Goal: Task Accomplishment & Management: Complete application form

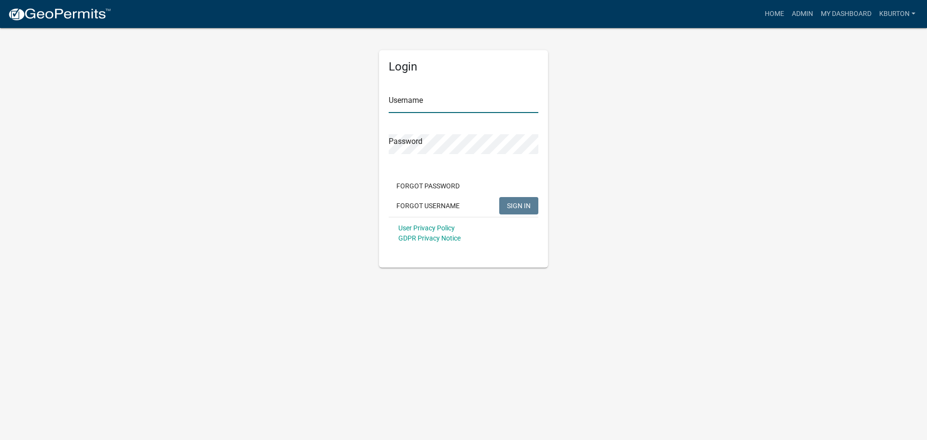
type input "kburton"
click at [512, 201] on span "SIGN IN" at bounding box center [519, 205] width 24 height 8
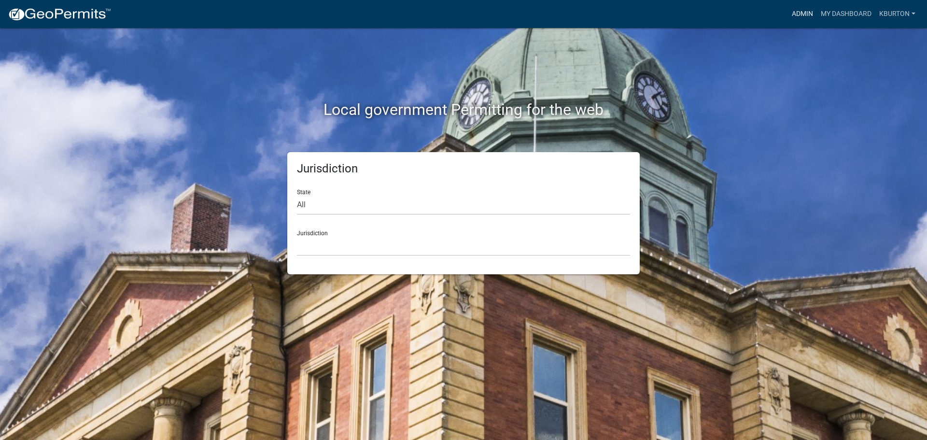
click at [804, 13] on link "Admin" at bounding box center [802, 14] width 29 height 18
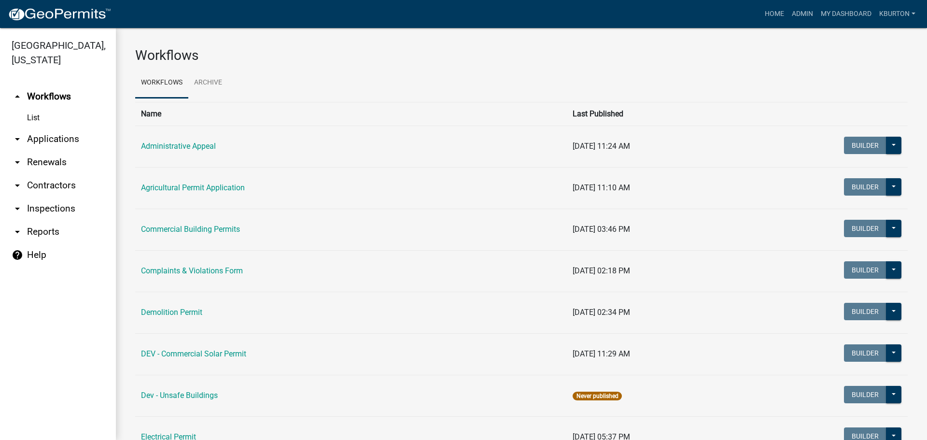
click at [71, 128] on link "arrow_drop_down Applications" at bounding box center [58, 139] width 116 height 23
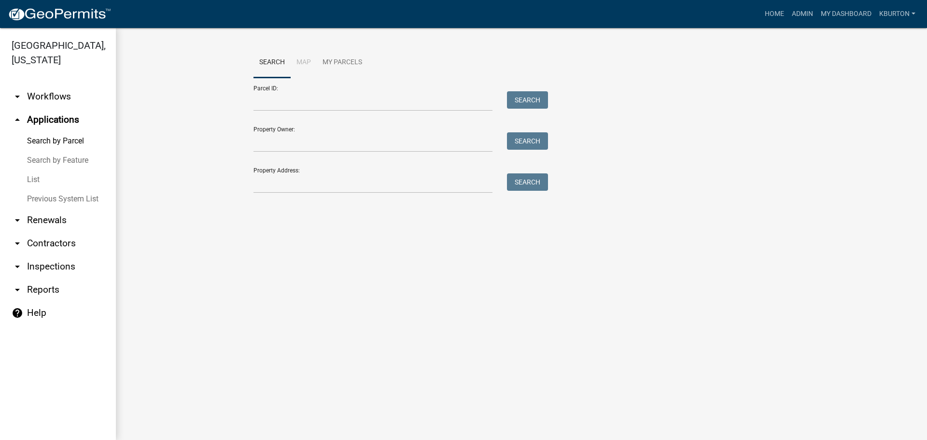
click at [40, 170] on link "List" at bounding box center [58, 179] width 116 height 19
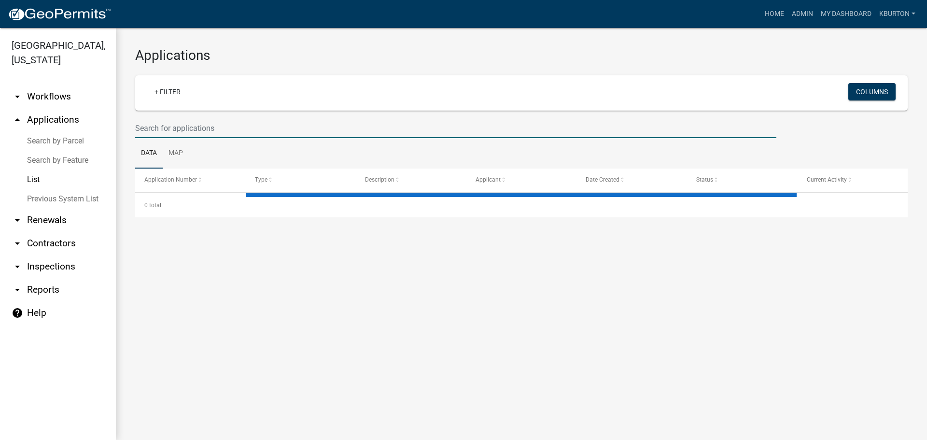
drag, startPoint x: 229, startPoint y: 134, endPoint x: 311, endPoint y: 134, distance: 81.6
click at [229, 134] on input "text" at bounding box center [455, 128] width 641 height 20
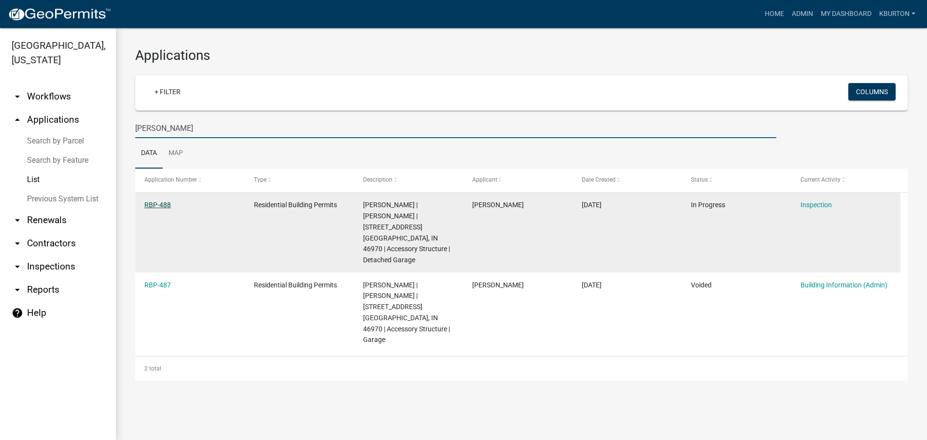
type input "[PERSON_NAME]"
click at [165, 206] on link "RBP-488" at bounding box center [157, 205] width 27 height 8
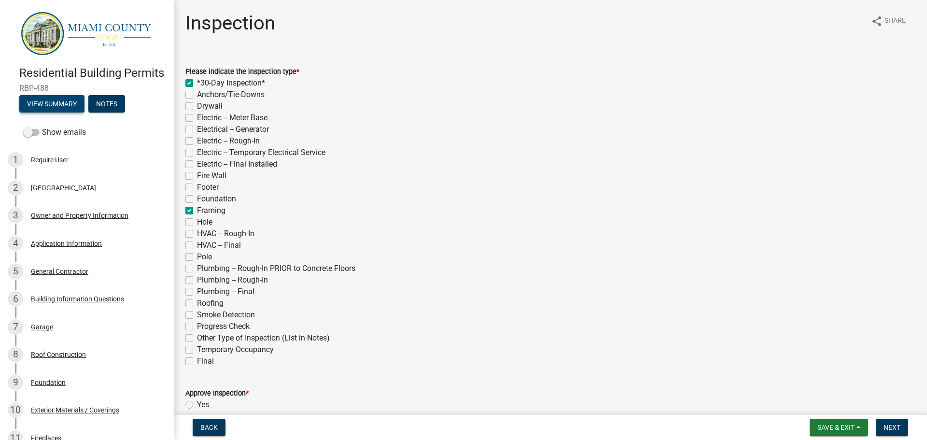
click at [68, 113] on button "View Summary" at bounding box center [51, 103] width 65 height 17
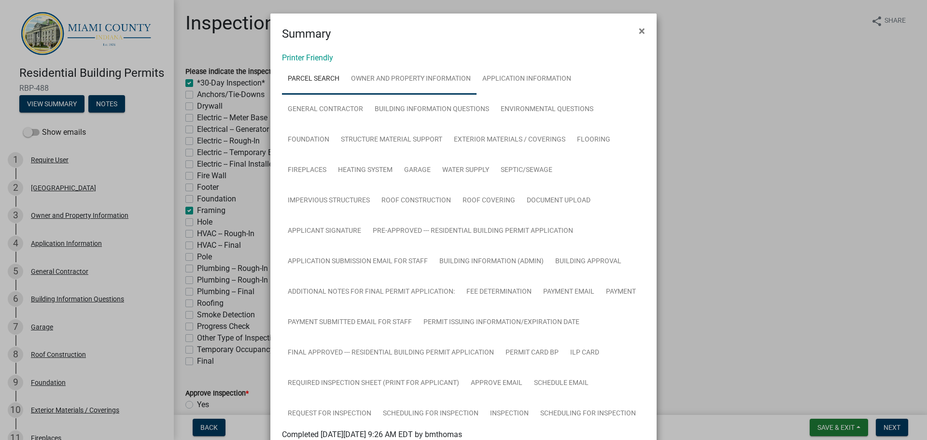
click at [431, 82] on link "Owner and Property Information" at bounding box center [410, 79] width 131 height 31
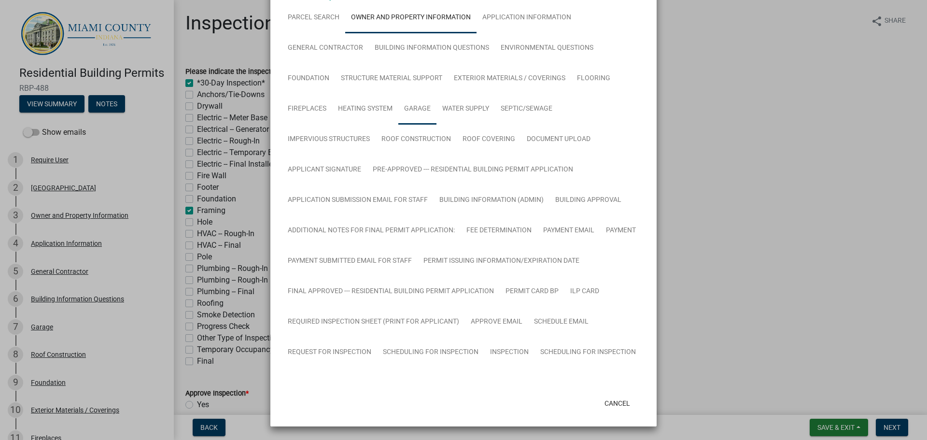
scroll to position [90, 0]
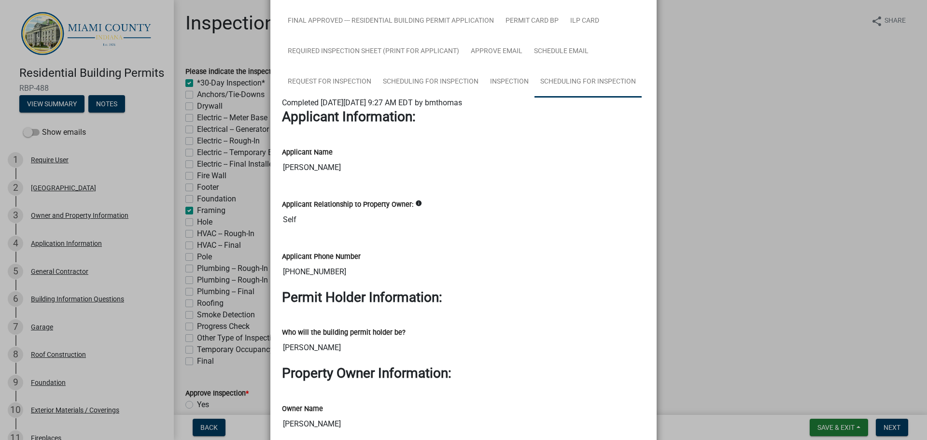
click at [568, 89] on link "Scheduling for Inspection" at bounding box center [588, 82] width 107 height 31
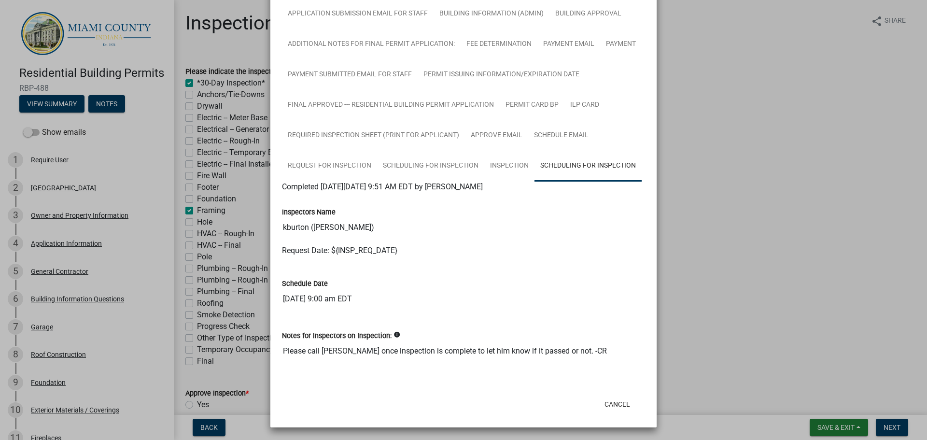
scroll to position [249, 0]
click at [617, 405] on button "Cancel" at bounding box center [617, 403] width 41 height 17
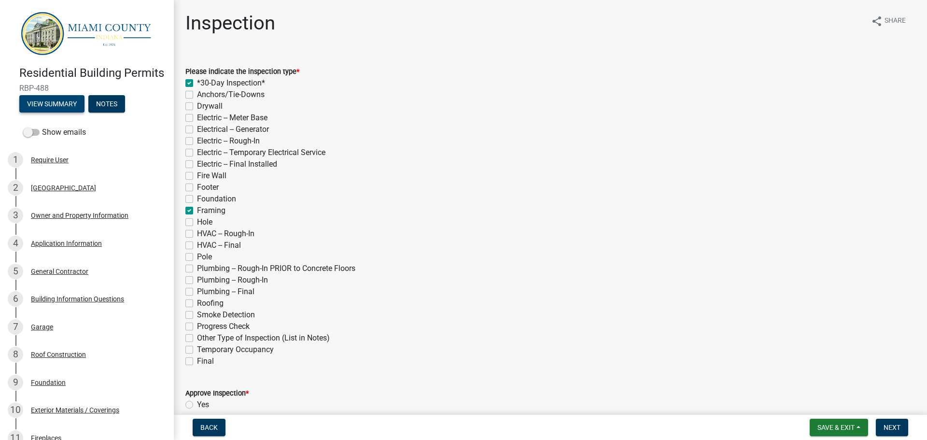
click at [52, 113] on button "View Summary" at bounding box center [51, 103] width 65 height 17
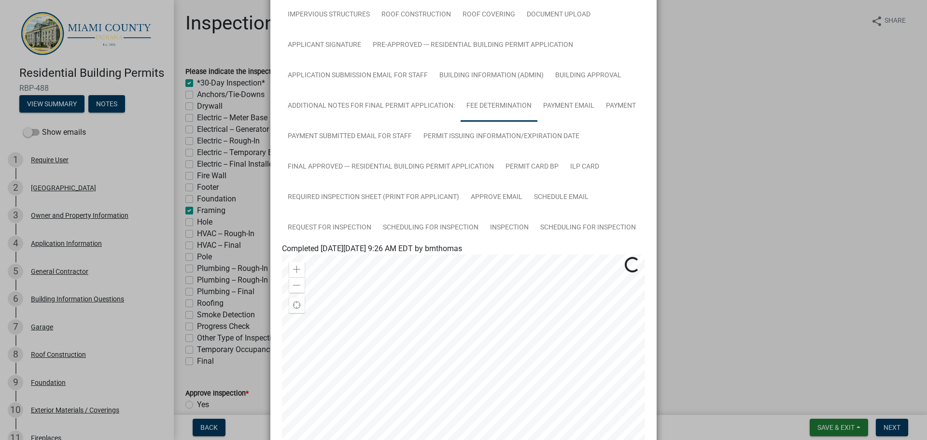
scroll to position [338, 0]
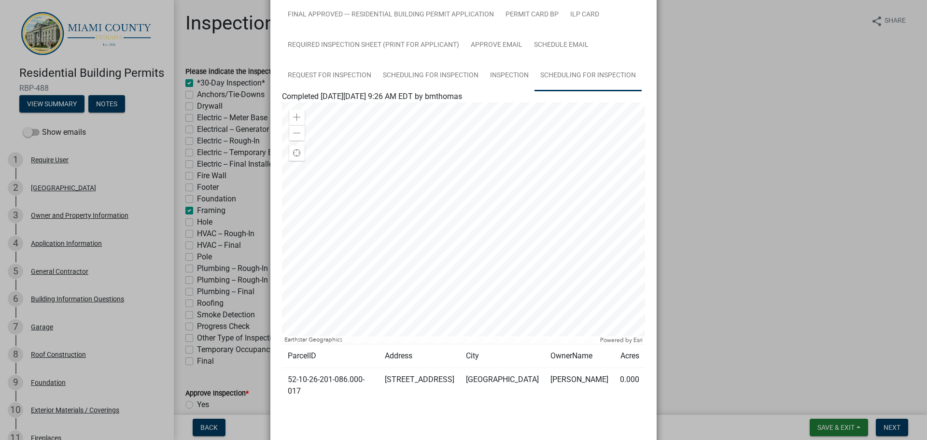
click at [581, 84] on link "Scheduling for Inspection" at bounding box center [588, 75] width 107 height 31
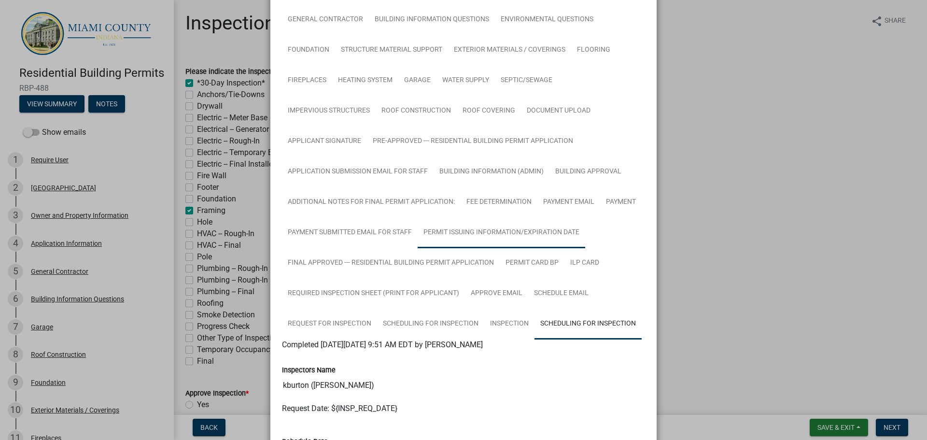
scroll to position [249, 0]
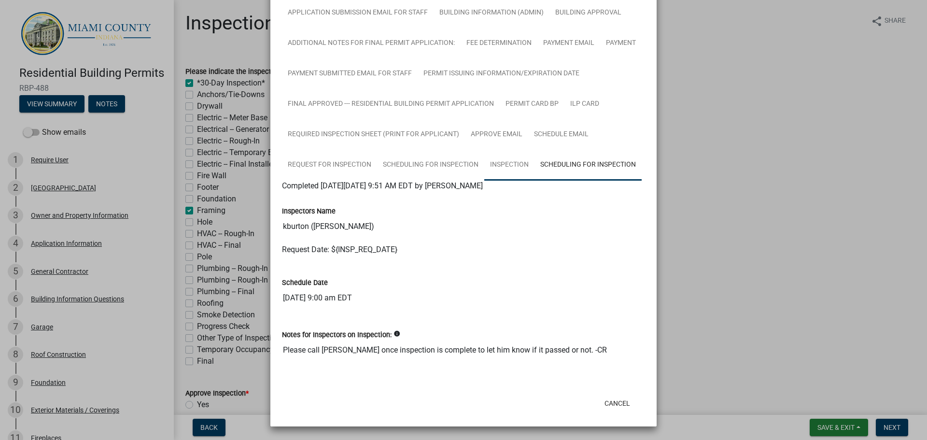
click at [509, 176] on link "Inspection" at bounding box center [509, 165] width 50 height 31
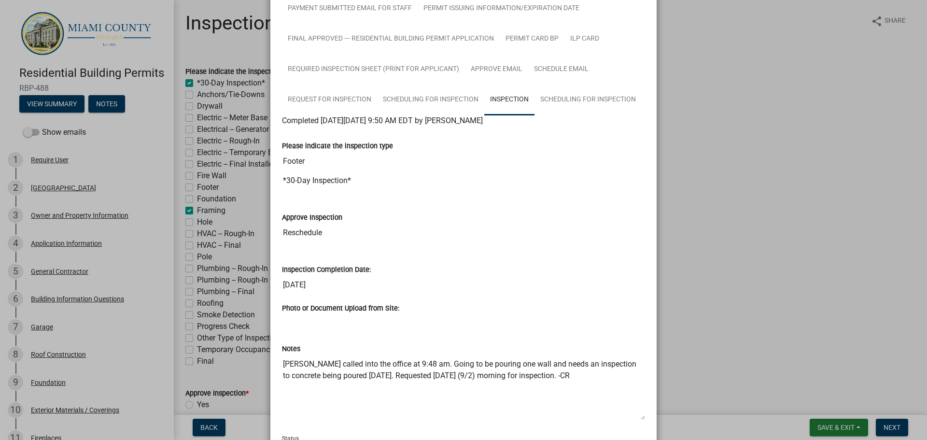
scroll to position [331, 0]
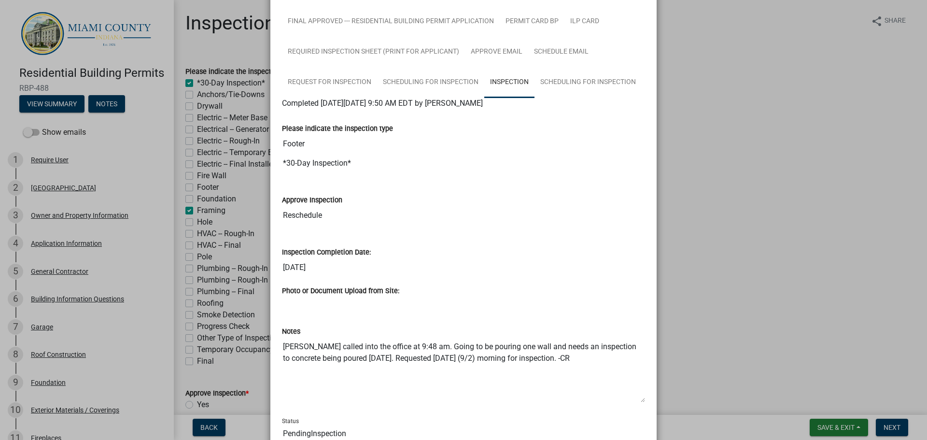
drag, startPoint x: 753, startPoint y: 219, endPoint x: 523, endPoint y: 213, distance: 230.5
click at [753, 219] on ngb-modal-window "Summary × Printer Friendly Parcel search Owner and Property Information Applica…" at bounding box center [463, 220] width 927 height 440
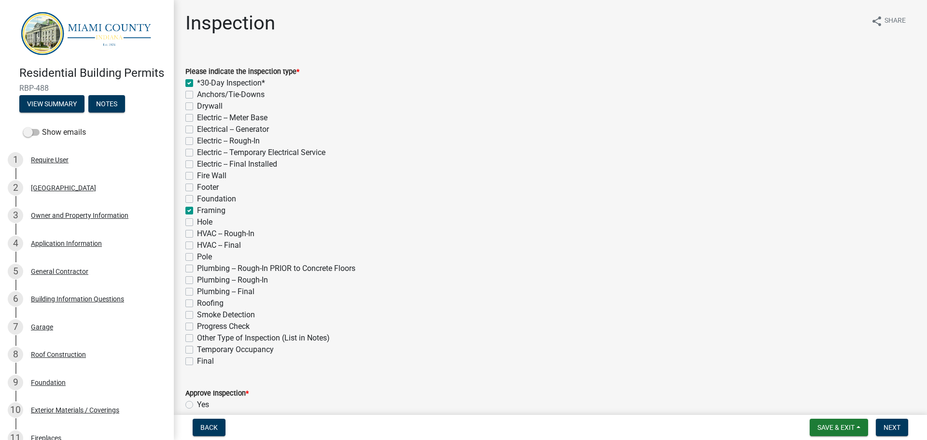
click at [197, 224] on label "Hole" at bounding box center [204, 222] width 15 height 12
click at [197, 223] on input "Hole" at bounding box center [200, 219] width 6 height 6
checkbox input "true"
checkbox input "false"
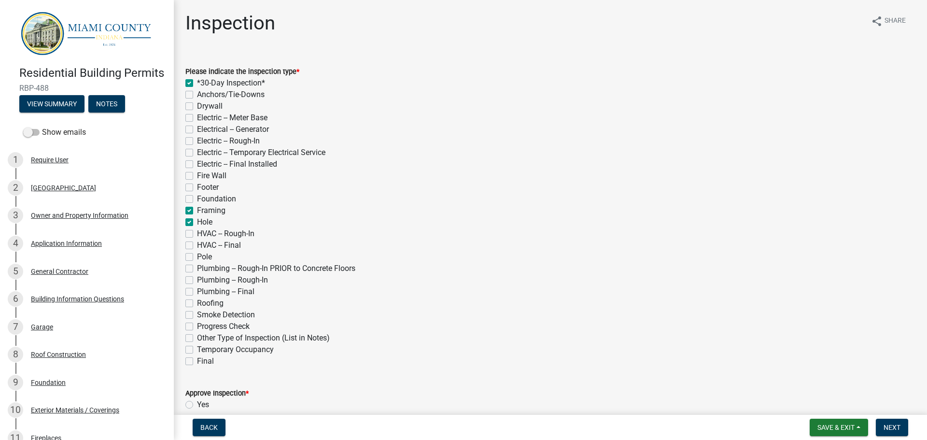
checkbox input "false"
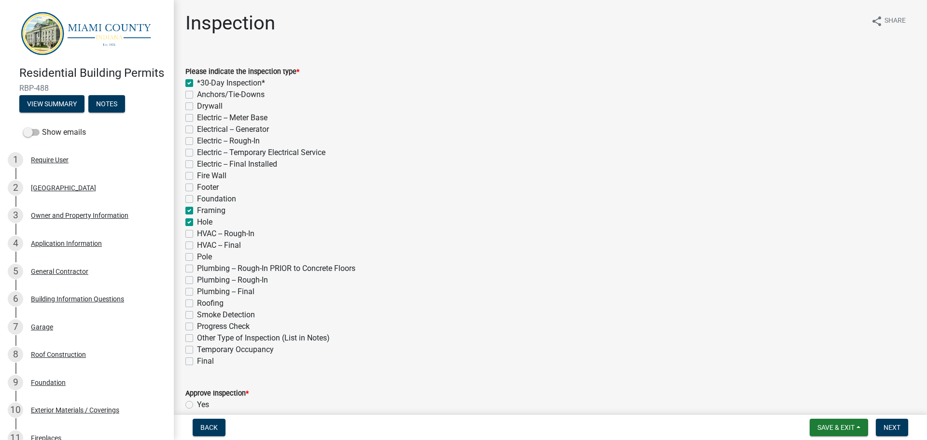
checkbox input "false"
checkbox input "true"
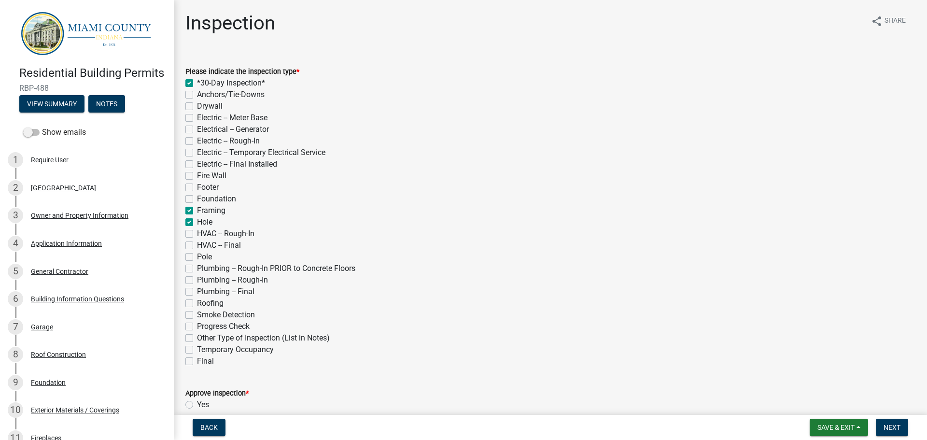
checkbox input "true"
checkbox input "false"
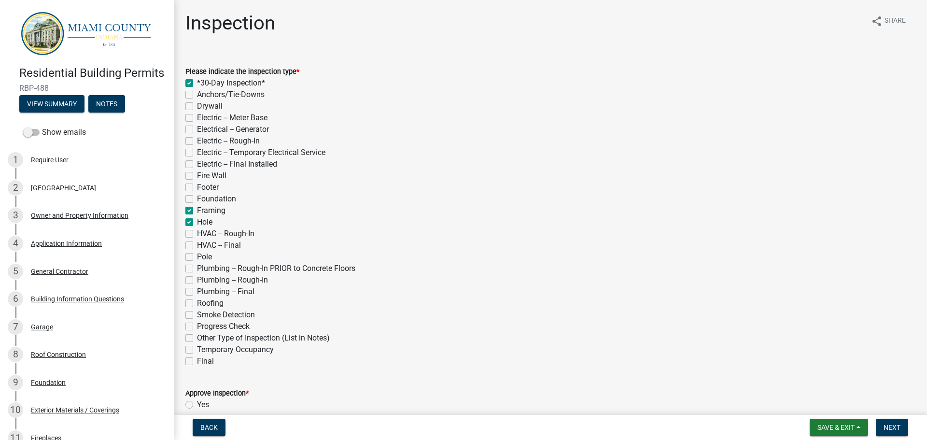
checkbox input "false"
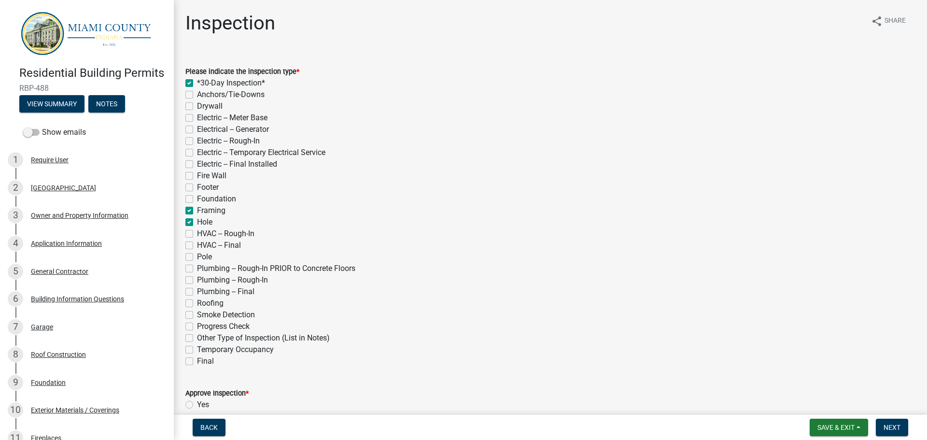
checkbox input "false"
click at [197, 212] on label "Framing" at bounding box center [211, 211] width 28 height 12
click at [197, 211] on input "Framing" at bounding box center [200, 208] width 6 height 6
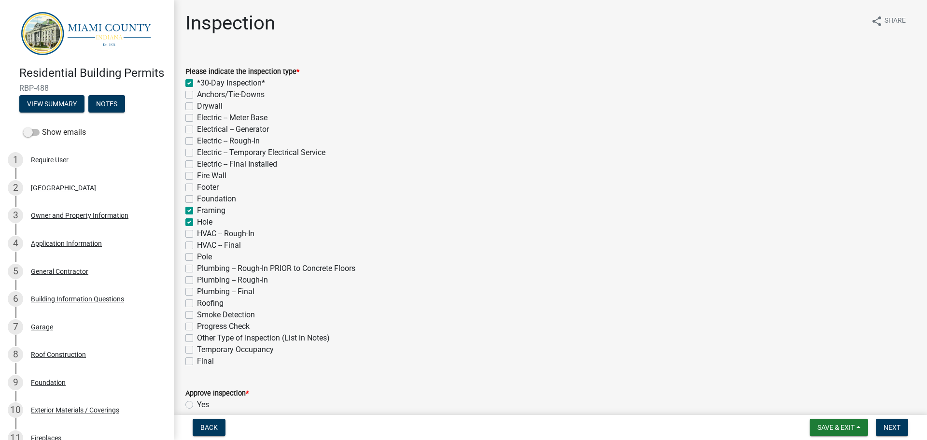
checkbox input "false"
checkbox input "true"
checkbox input "false"
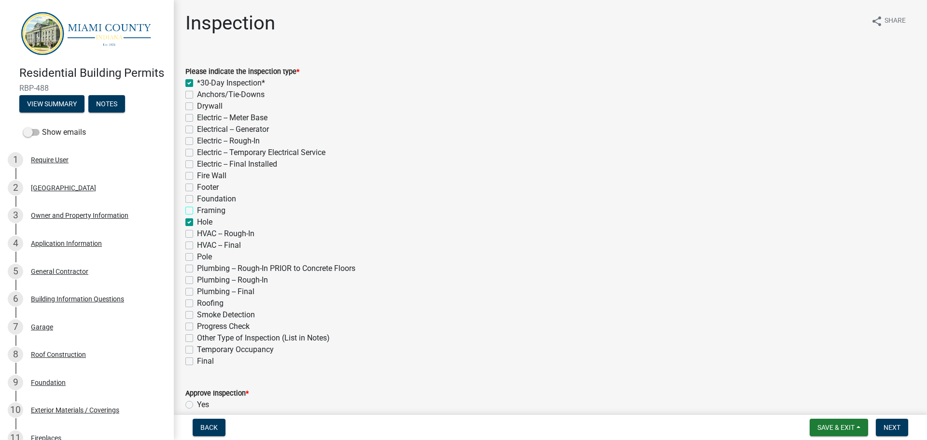
checkbox input "false"
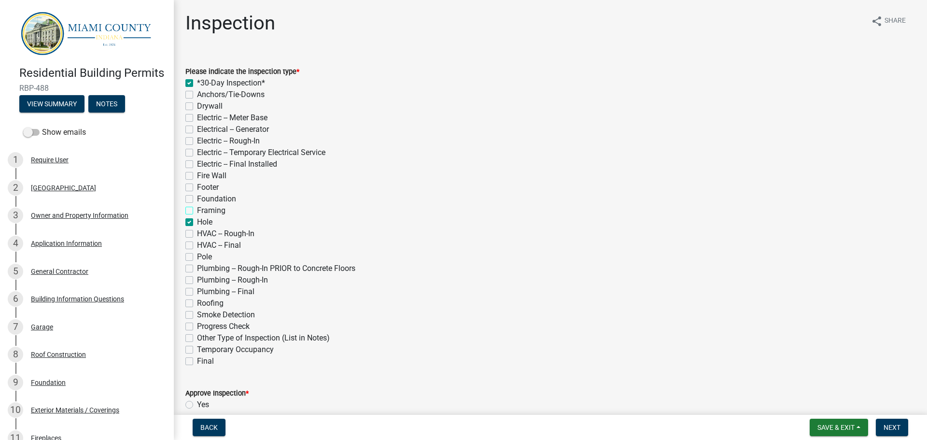
checkbox input "false"
checkbox input "true"
checkbox input "false"
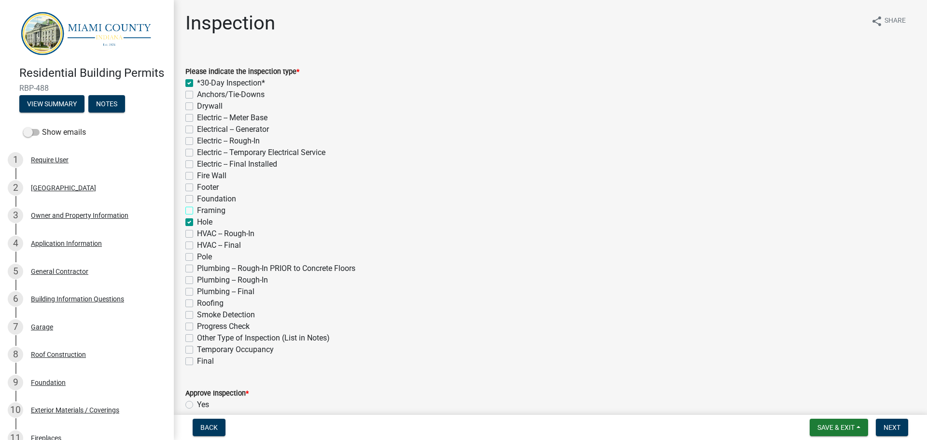
checkbox input "false"
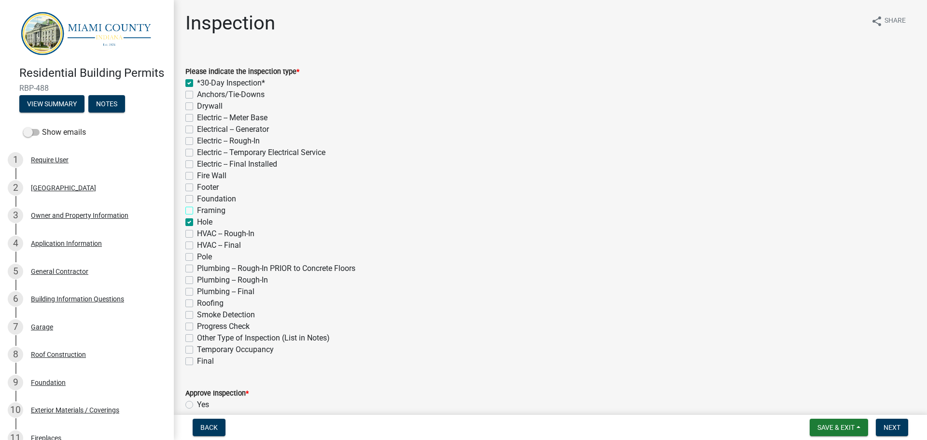
checkbox input "false"
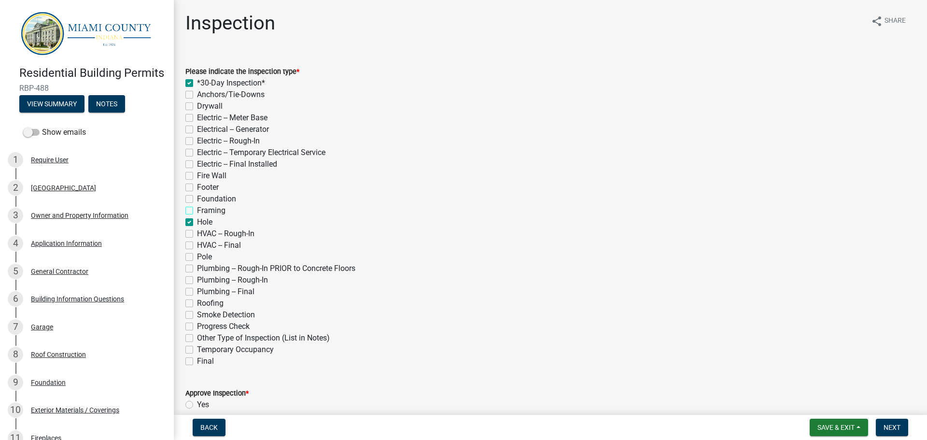
checkbox input "false"
click at [197, 185] on label "Footer" at bounding box center [208, 188] width 22 height 12
click at [197, 185] on input "Footer" at bounding box center [200, 185] width 6 height 6
checkbox input "true"
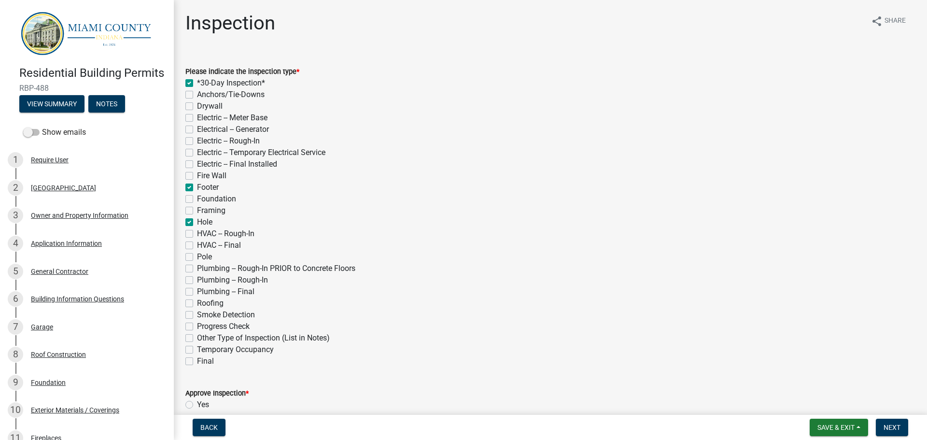
checkbox input "false"
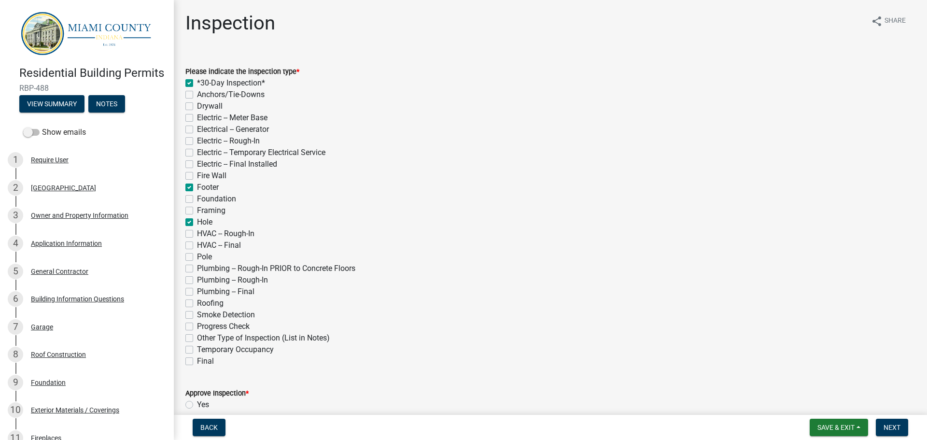
checkbox input "false"
checkbox input "true"
checkbox input "false"
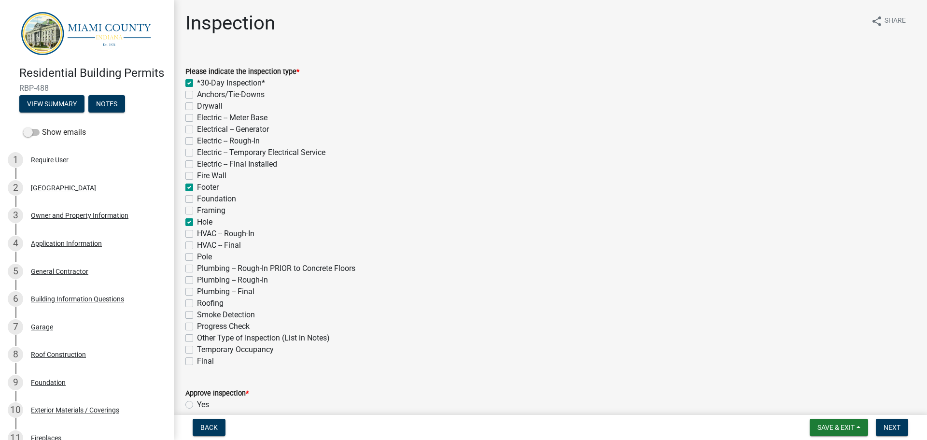
checkbox input "false"
checkbox input "true"
checkbox input "false"
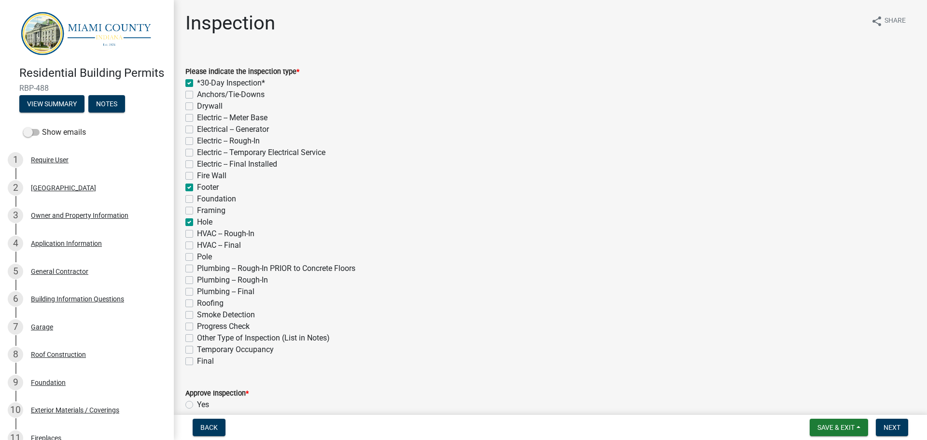
checkbox input "false"
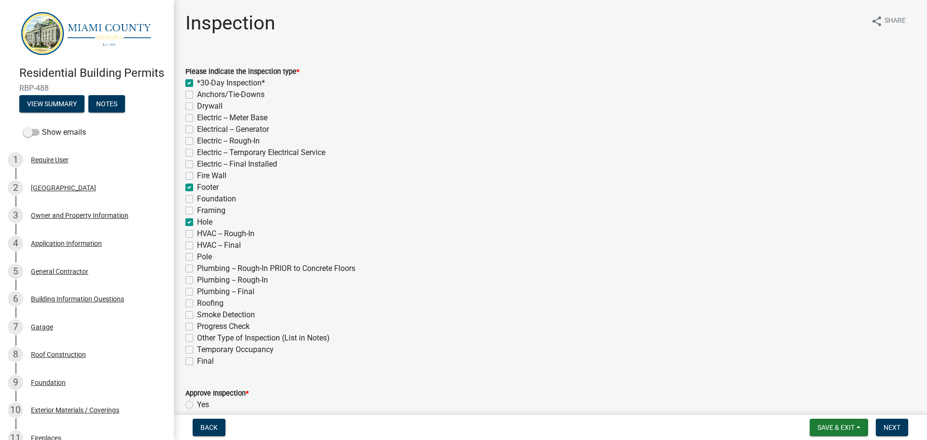
checkbox input "false"
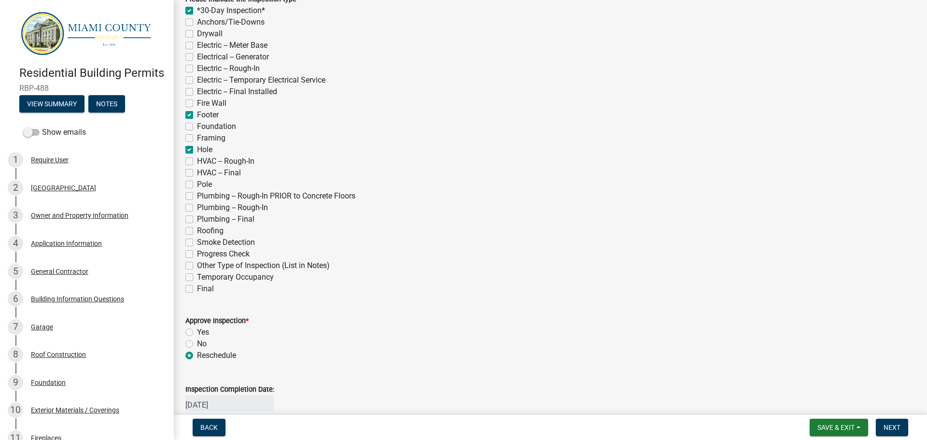
scroll to position [145, 0]
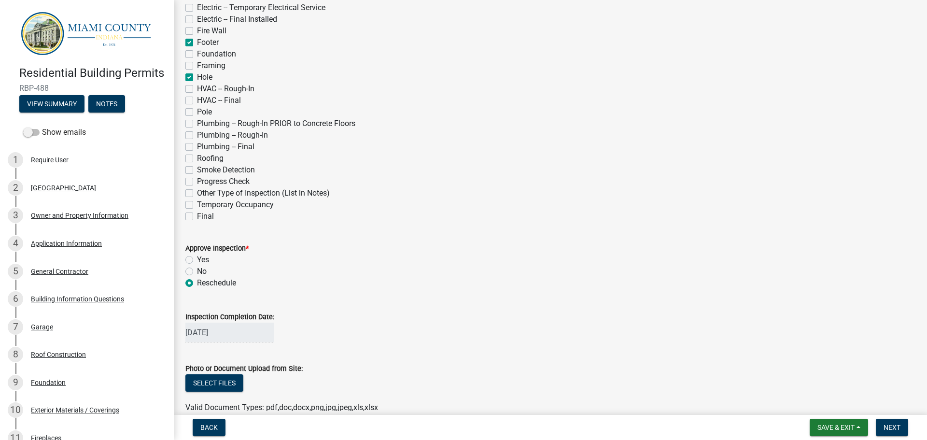
click at [197, 257] on label "Yes" at bounding box center [203, 260] width 12 height 12
click at [197, 257] on input "Yes" at bounding box center [200, 257] width 6 height 6
radio input "true"
click at [214, 325] on div "[DATE]" at bounding box center [229, 333] width 88 height 20
select select "10"
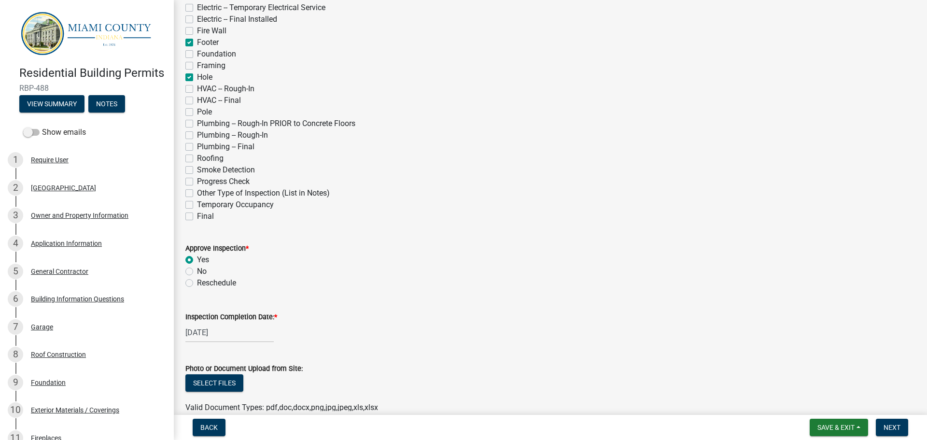
select select "2025"
click at [198, 201] on button "Previous month" at bounding box center [195, 203] width 12 height 15
select select "9"
click at [245, 234] on div "4" at bounding box center [241, 234] width 15 height 15
type input "[DATE]"
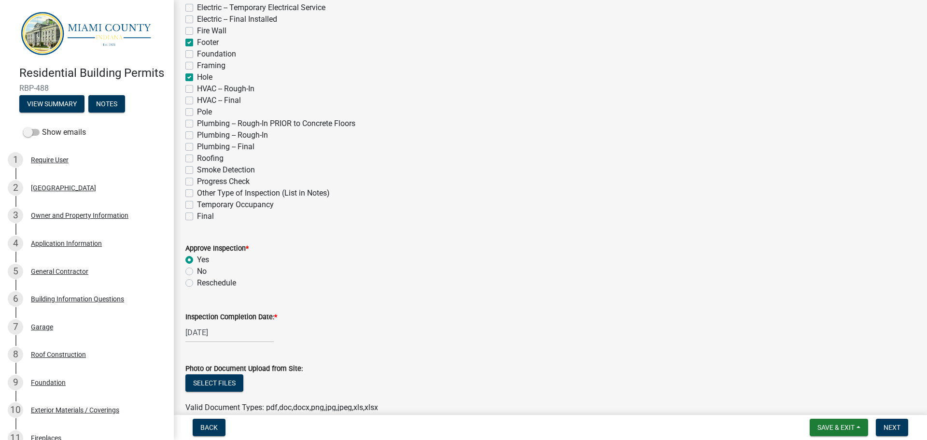
click at [389, 260] on div "Yes" at bounding box center [550, 260] width 730 height 12
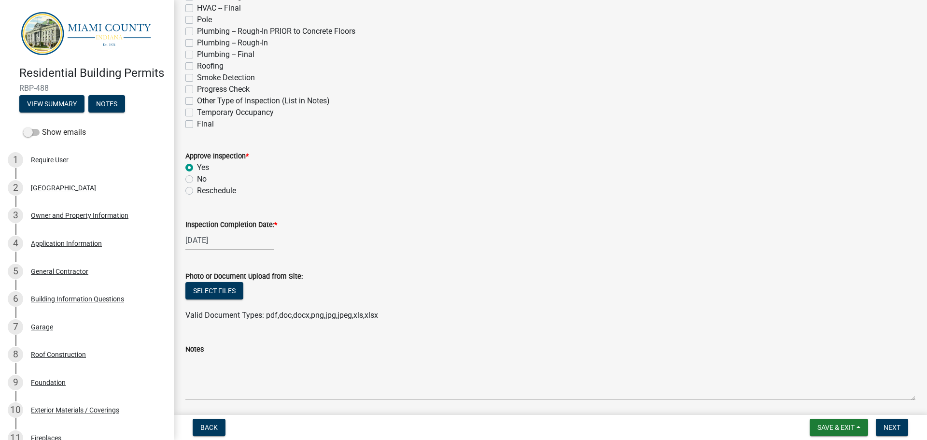
scroll to position [272, 0]
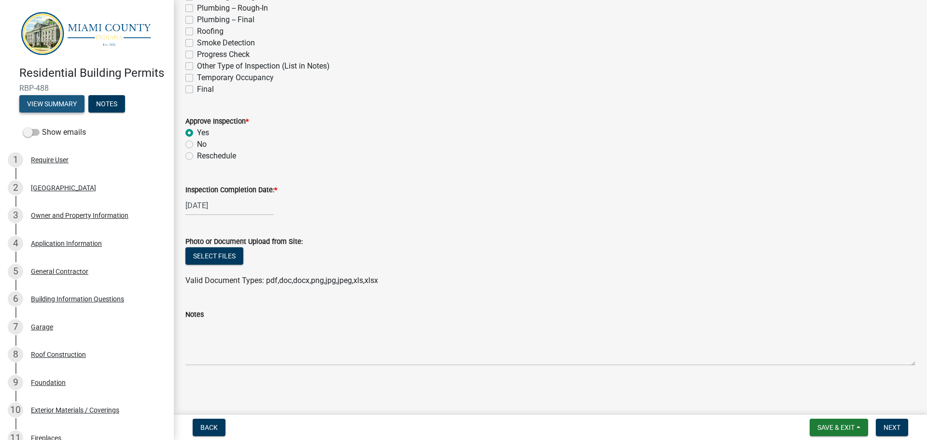
click at [60, 113] on button "View Summary" at bounding box center [51, 103] width 65 height 17
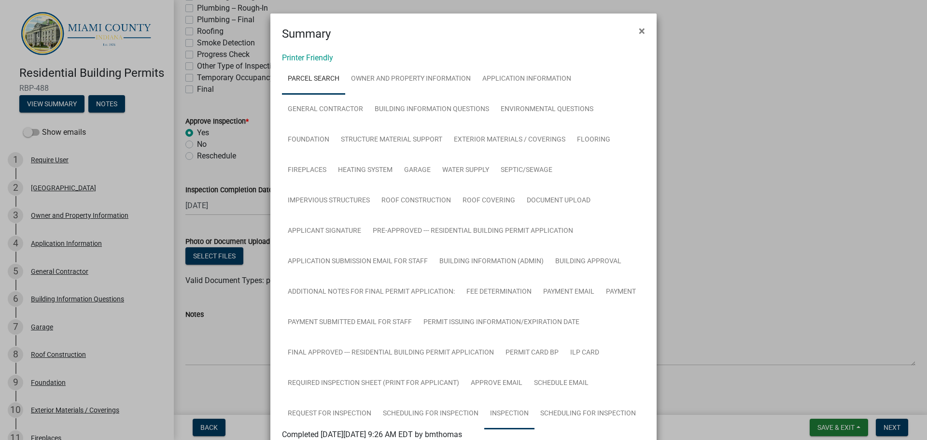
scroll to position [369, 0]
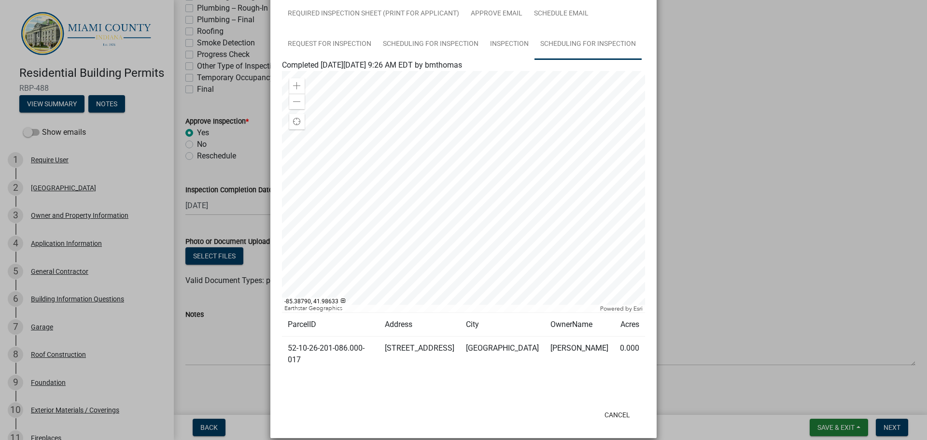
click at [557, 45] on link "Scheduling for Inspection" at bounding box center [588, 44] width 107 height 31
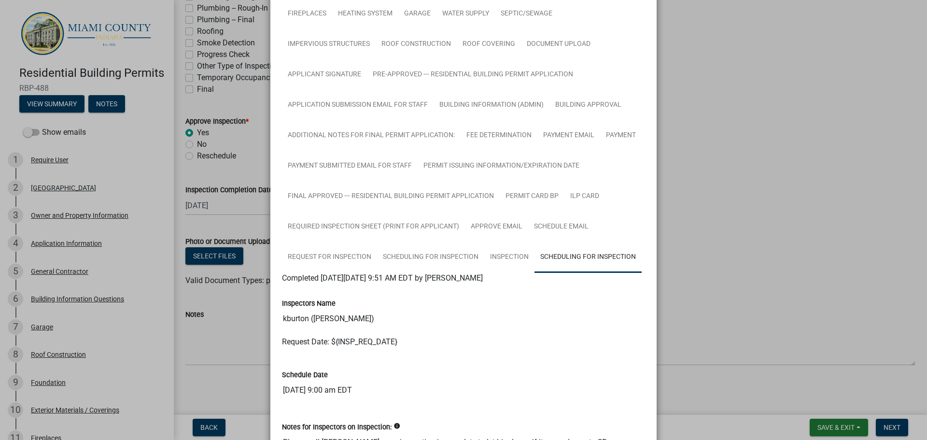
scroll to position [249, 0]
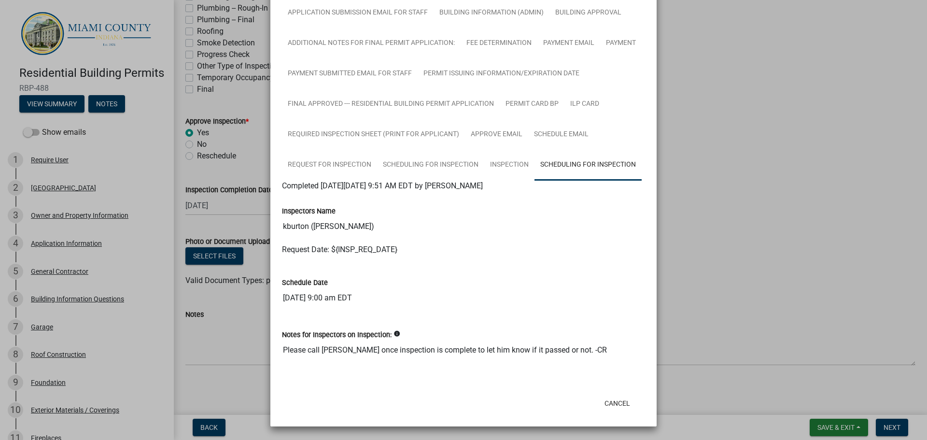
click at [714, 227] on ngb-modal-window "Summary × Printer Friendly Parcel search Owner and Property Information Applica…" at bounding box center [463, 220] width 927 height 440
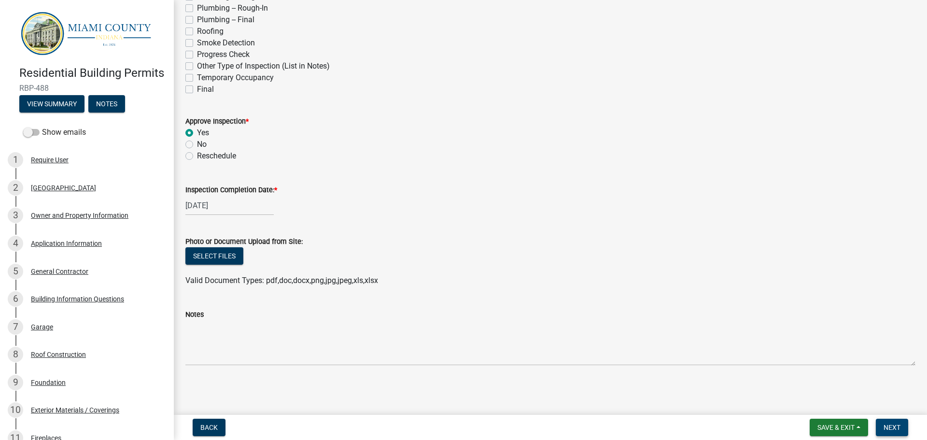
click at [885, 424] on span "Next" at bounding box center [892, 428] width 17 height 8
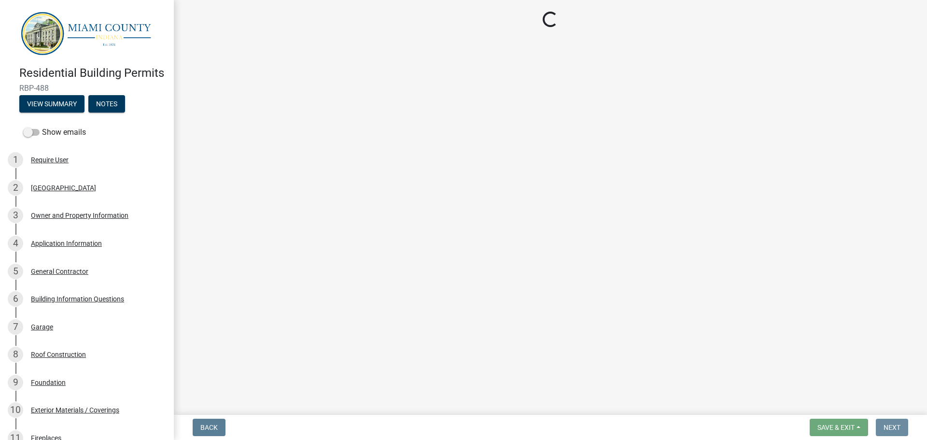
scroll to position [0, 0]
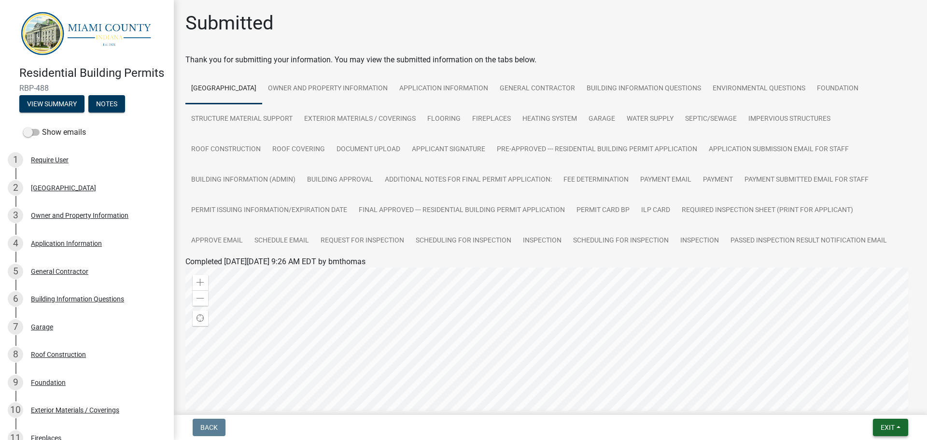
click at [892, 430] on span "Exit" at bounding box center [888, 428] width 14 height 8
click at [871, 408] on button "Save & Exit" at bounding box center [869, 402] width 77 height 23
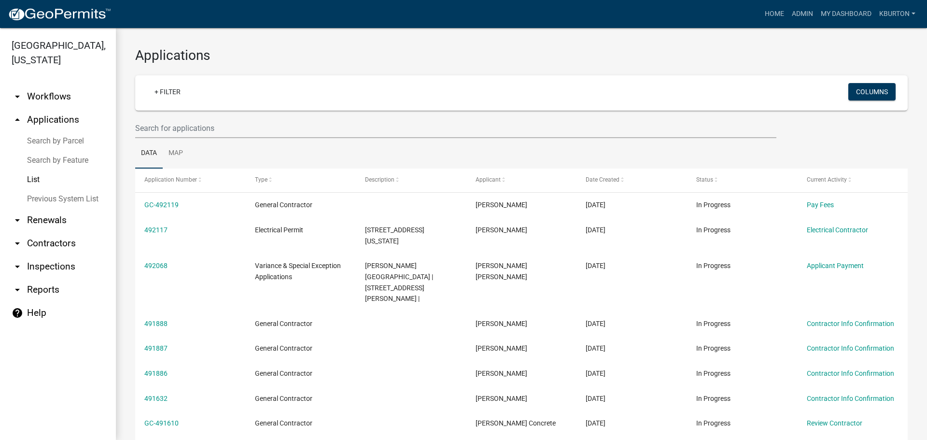
click at [766, 46] on div "Applications + Filter Columns Data Map Application Number Type Description Appl…" at bounding box center [521, 317] width 811 height 579
